Goal: Task Accomplishment & Management: Manage account settings

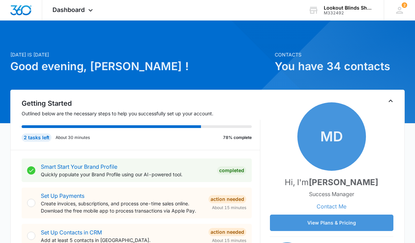
click at [86, 18] on div "Dashboard Apps Reputation Forms CRM Email Social POS Content Ads Intelligence F…" at bounding box center [73, 10] width 63 height 20
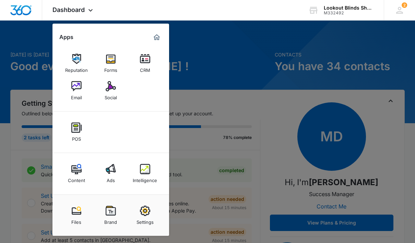
click at [142, 64] on img at bounding box center [145, 59] width 10 height 10
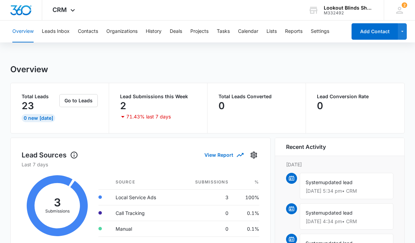
click at [51, 36] on button "Leads Inbox" at bounding box center [56, 32] width 28 height 22
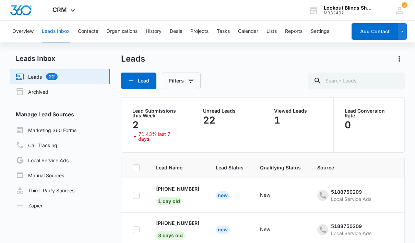
click at [140, 119] on div "2" at bounding box center [156, 125] width 48 height 14
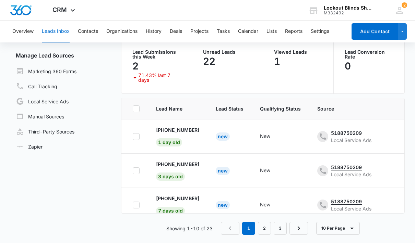
scroll to position [59, 0]
click at [266, 235] on link "2" at bounding box center [264, 228] width 13 height 13
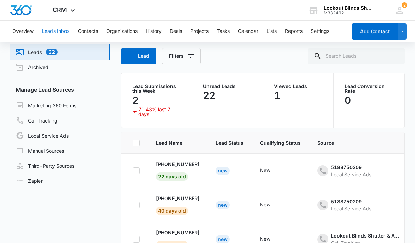
click at [49, 35] on button "Leads Inbox" at bounding box center [56, 32] width 28 height 22
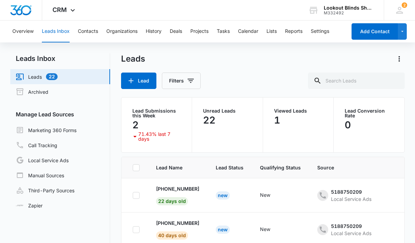
click at [15, 57] on h2 "Leads Inbox" at bounding box center [60, 58] width 100 height 10
click at [26, 60] on h2 "Leads Inbox" at bounding box center [60, 58] width 100 height 10
click at [15, 58] on h2 "Leads Inbox" at bounding box center [60, 58] width 100 height 10
click at [23, 58] on h2 "Leads Inbox" at bounding box center [60, 58] width 100 height 10
click at [19, 58] on h2 "Leads Inbox" at bounding box center [60, 58] width 100 height 10
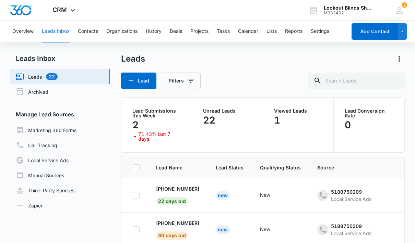
click at [23, 66] on nav "Leads Inbox Leads 22 Archived Manage Lead Sources Marketing 360 Forms Call Trac…" at bounding box center [60, 173] width 100 height 241
click at [25, 65] on nav "Leads Inbox Leads 22 Archived Manage Lead Sources Marketing 360 Forms Call Trac…" at bounding box center [60, 173] width 100 height 241
click at [14, 32] on button "Overview" at bounding box center [22, 32] width 21 height 22
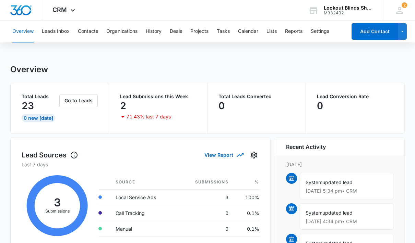
click at [61, 11] on span "CRM" at bounding box center [59, 9] width 14 height 7
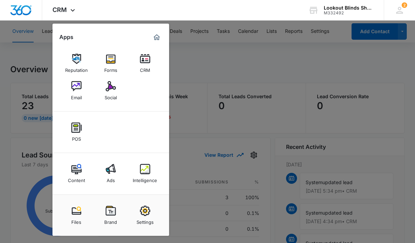
click at [141, 174] on img at bounding box center [145, 169] width 10 height 10
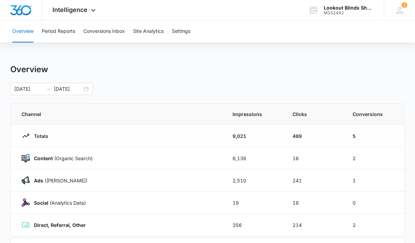
click at [100, 35] on button "Conversions Inbox" at bounding box center [103, 32] width 41 height 22
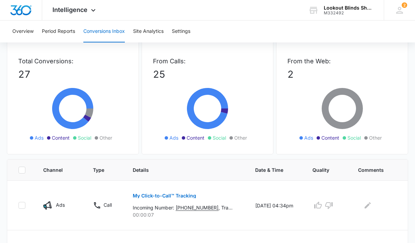
scroll to position [62, 0]
